Goal: Task Accomplishment & Management: Use online tool/utility

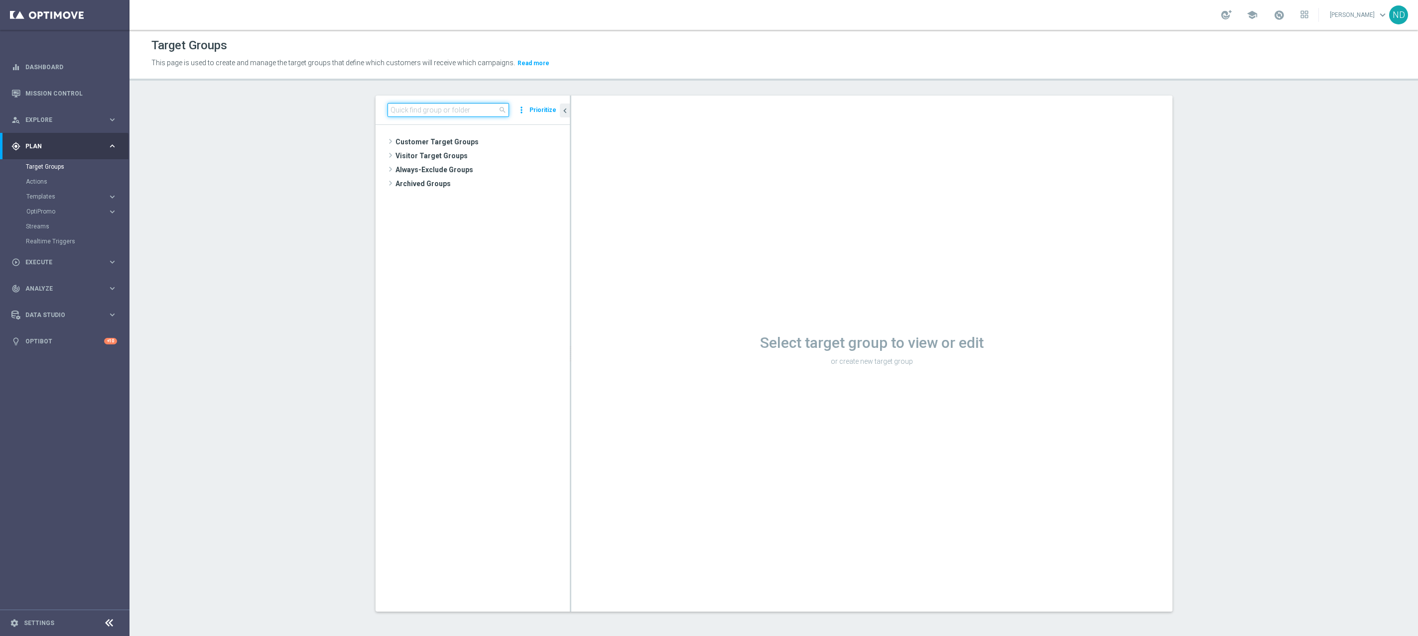
click at [437, 111] on input at bounding box center [448, 110] width 122 height 14
paste input "BR_CAS__REACT2025_NOTBETLAST14D__ALL_EMA_TAC_GM"
type input "BR_CAS__REACT2025_NOTBETLAST14D__ALL_EMA_TAC_GM"
click at [489, 156] on span "BR_CAS__REACT2025_NOTBETLAST14D__ALL_EMA_TAC_GM" at bounding box center [481, 156] width 131 height 8
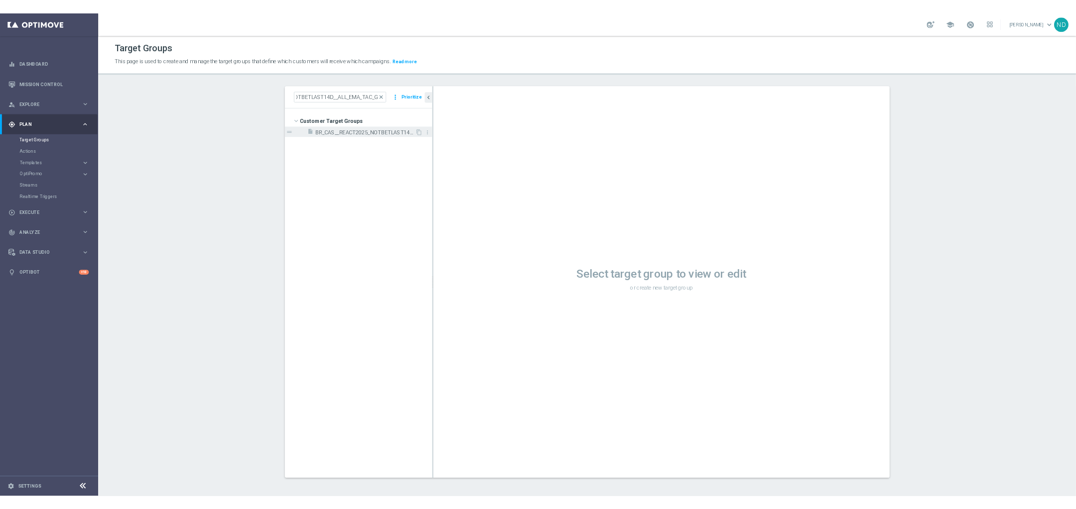
scroll to position [0, 0]
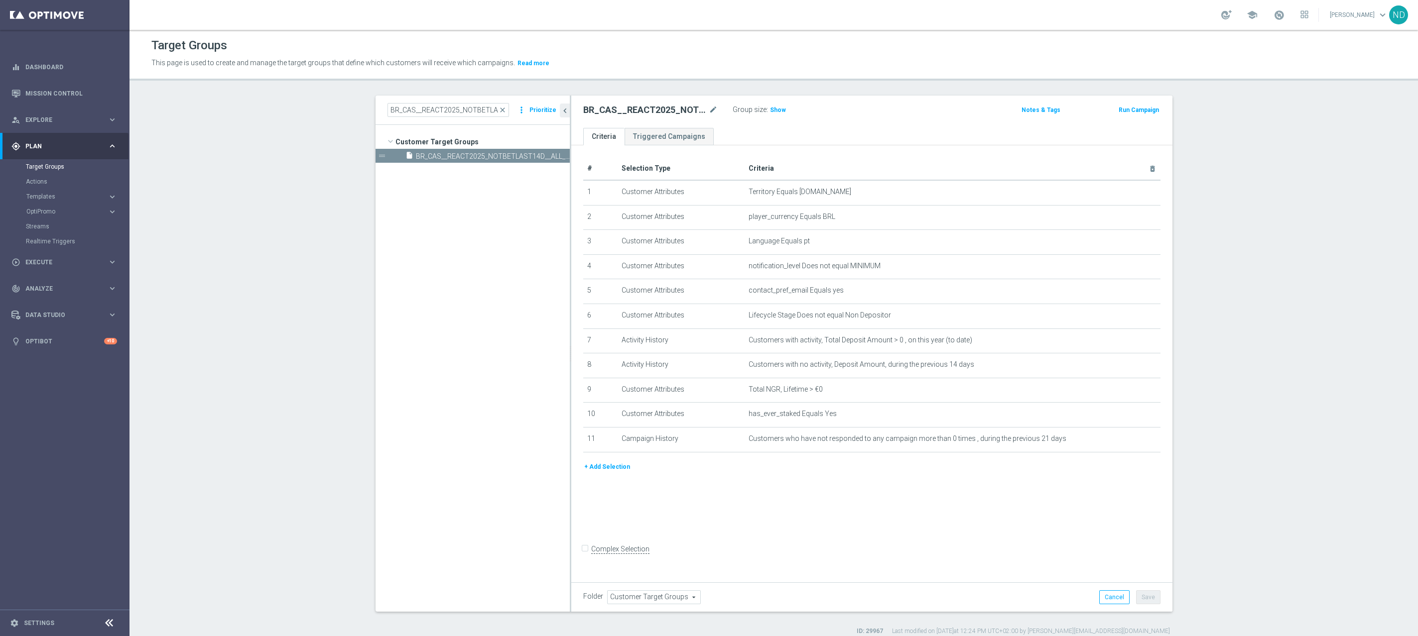
click at [854, 485] on div "# Selection Type Criteria delete_forever 1 Customer Attributes Territory Equals…" at bounding box center [871, 361] width 601 height 433
click at [770, 113] on span "Show" at bounding box center [778, 110] width 16 height 7
click at [1123, 439] on icon "mode_edit" at bounding box center [1127, 439] width 8 height 8
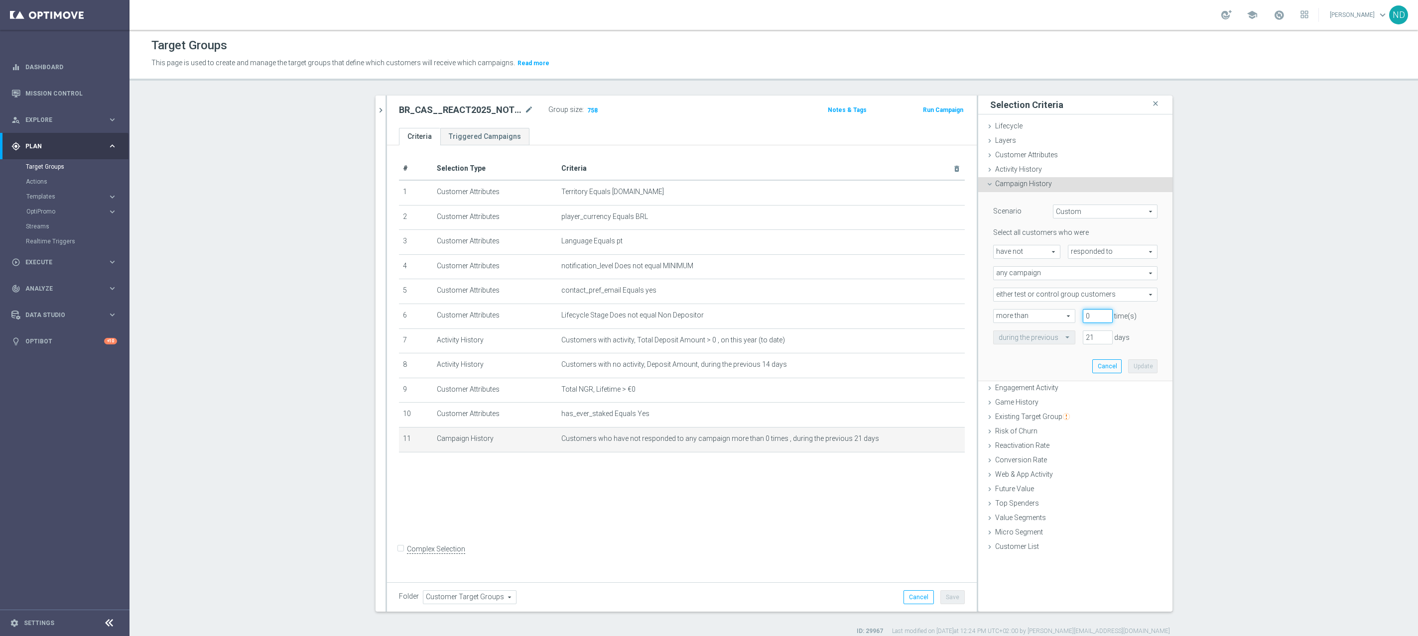
click at [1092, 317] on input "0" at bounding box center [1098, 316] width 30 height 14
type input "1"
click at [1137, 365] on button "Update" at bounding box center [1142, 367] width 29 height 14
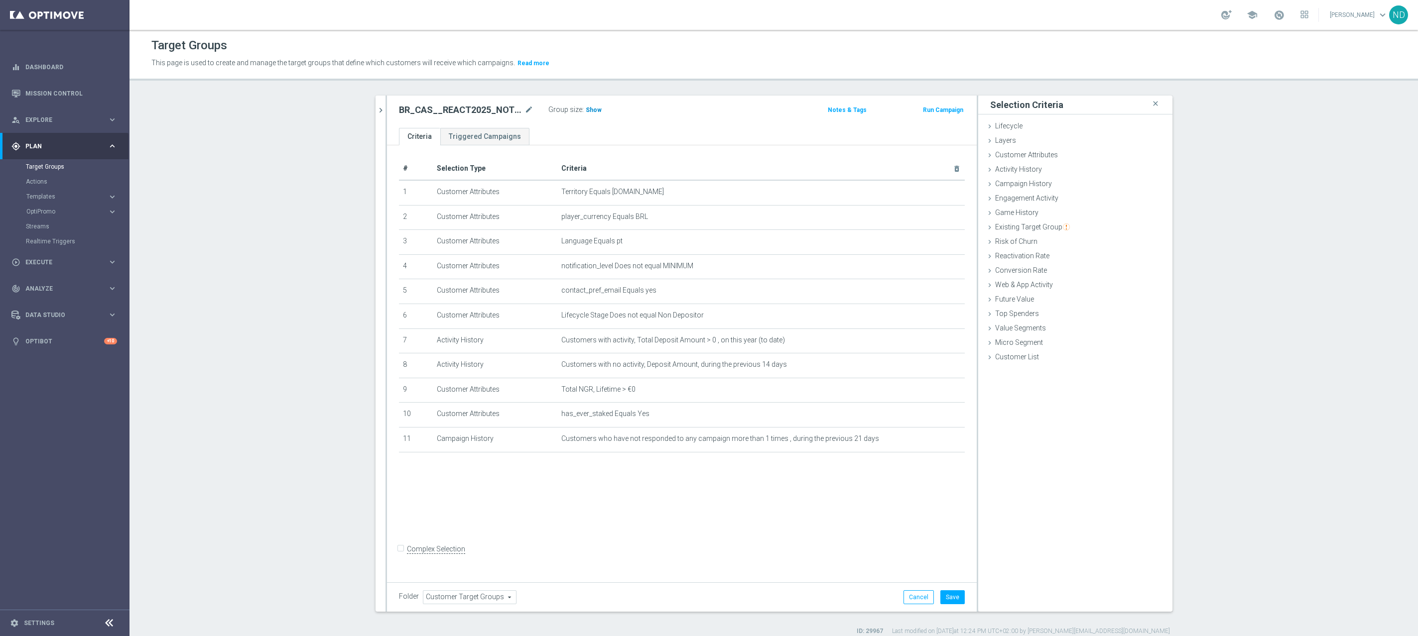
click at [586, 110] on span "Show" at bounding box center [594, 110] width 16 height 7
click at [928, 441] on icon "mode_edit" at bounding box center [932, 439] width 8 height 8
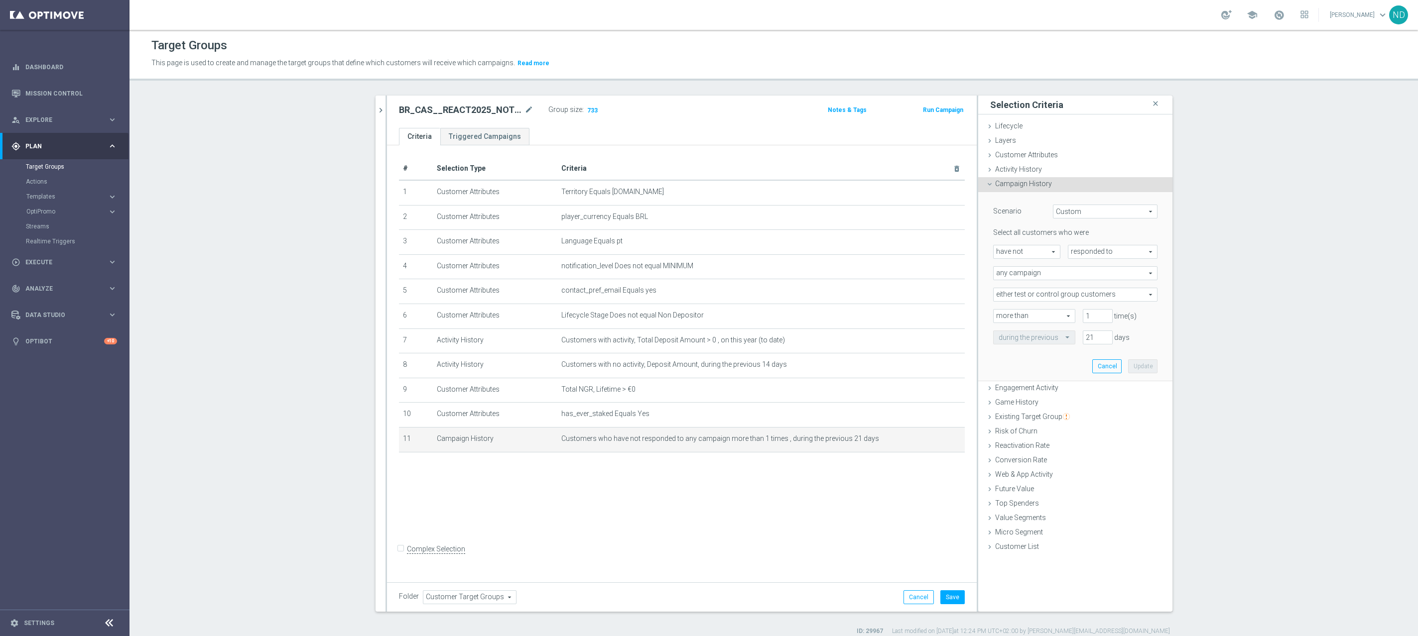
click at [1061, 315] on span "more than" at bounding box center [1033, 316] width 81 height 13
click at [817, 443] on td "Customers who have not responded to any campaign more than 1 times , during the…" at bounding box center [760, 439] width 407 height 25
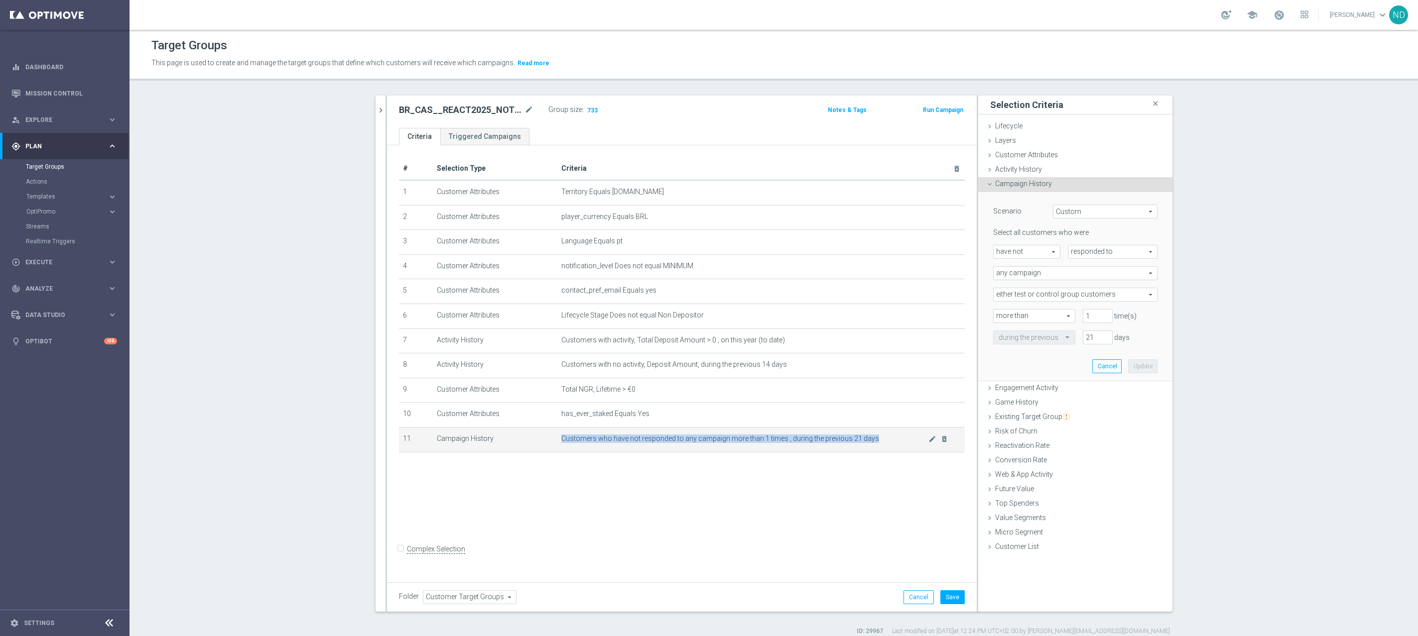
copy div "Customers who have not responded to any campaign more than 1 times , during the…"
click at [1092, 319] on input "1" at bounding box center [1098, 316] width 30 height 14
type input "0"
click at [1089, 336] on input "21" at bounding box center [1098, 338] width 30 height 14
click at [1129, 364] on button "Update" at bounding box center [1142, 367] width 29 height 14
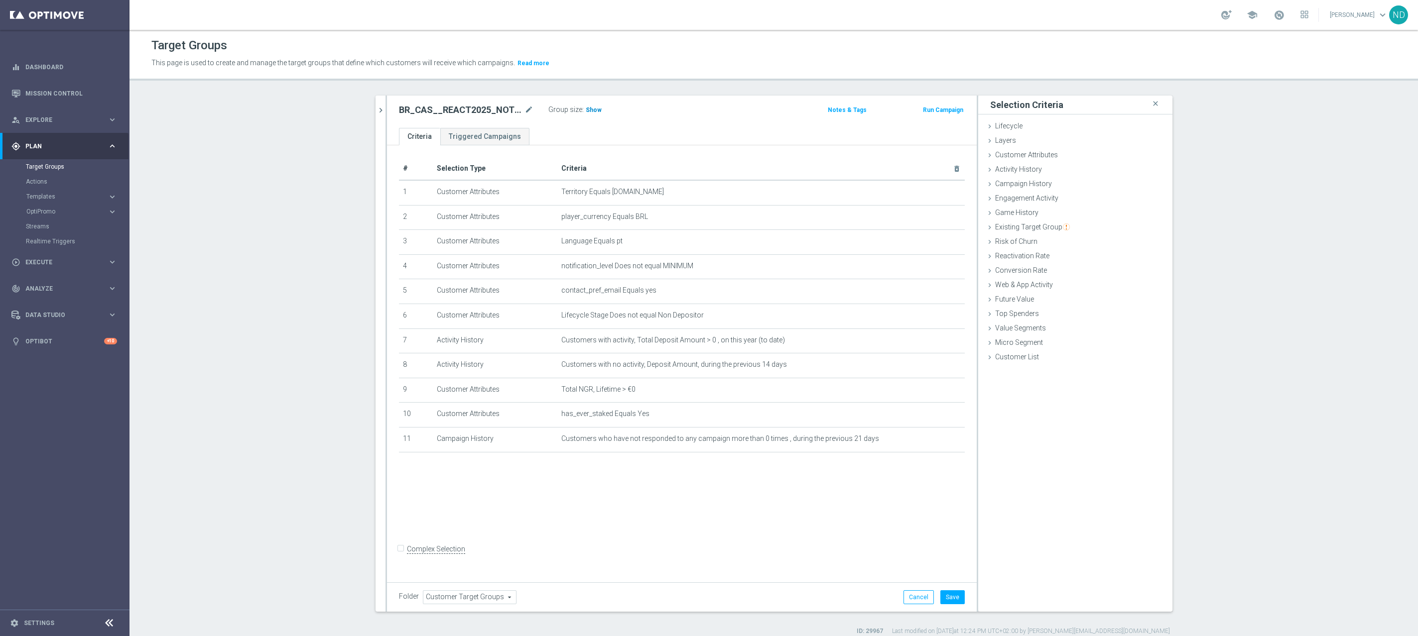
click at [586, 109] on span "Show" at bounding box center [594, 110] width 16 height 7
